Goal: Information Seeking & Learning: Learn about a topic

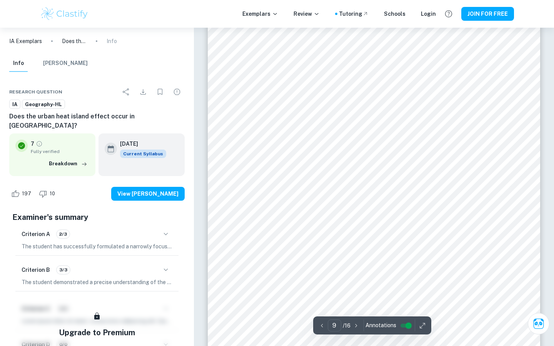
scroll to position [3686, 0]
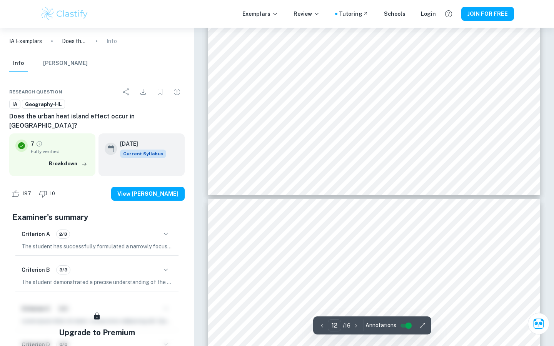
type input "13"
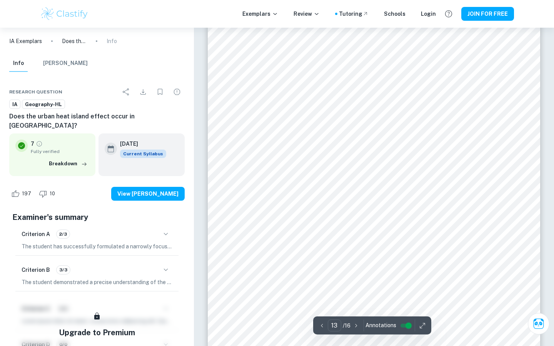
scroll to position [5423, 0]
